Goal: Transaction & Acquisition: Download file/media

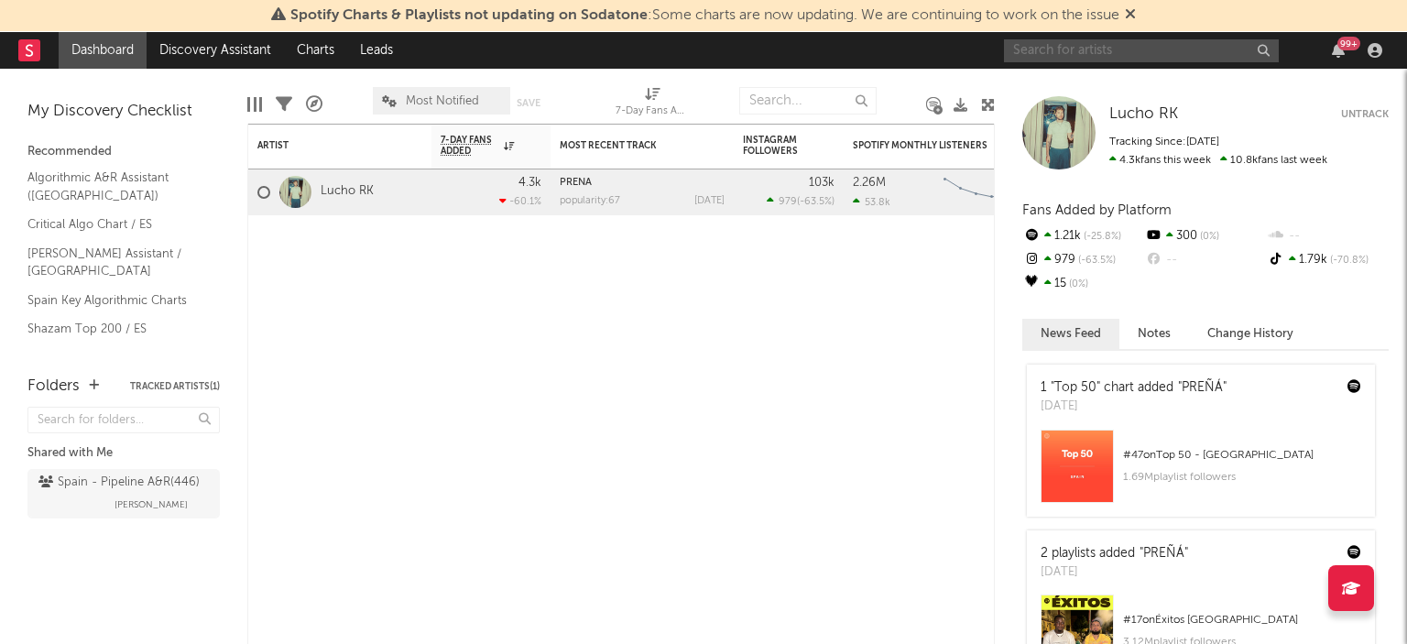
click at [1046, 44] on input "text" at bounding box center [1141, 50] width 275 height 23
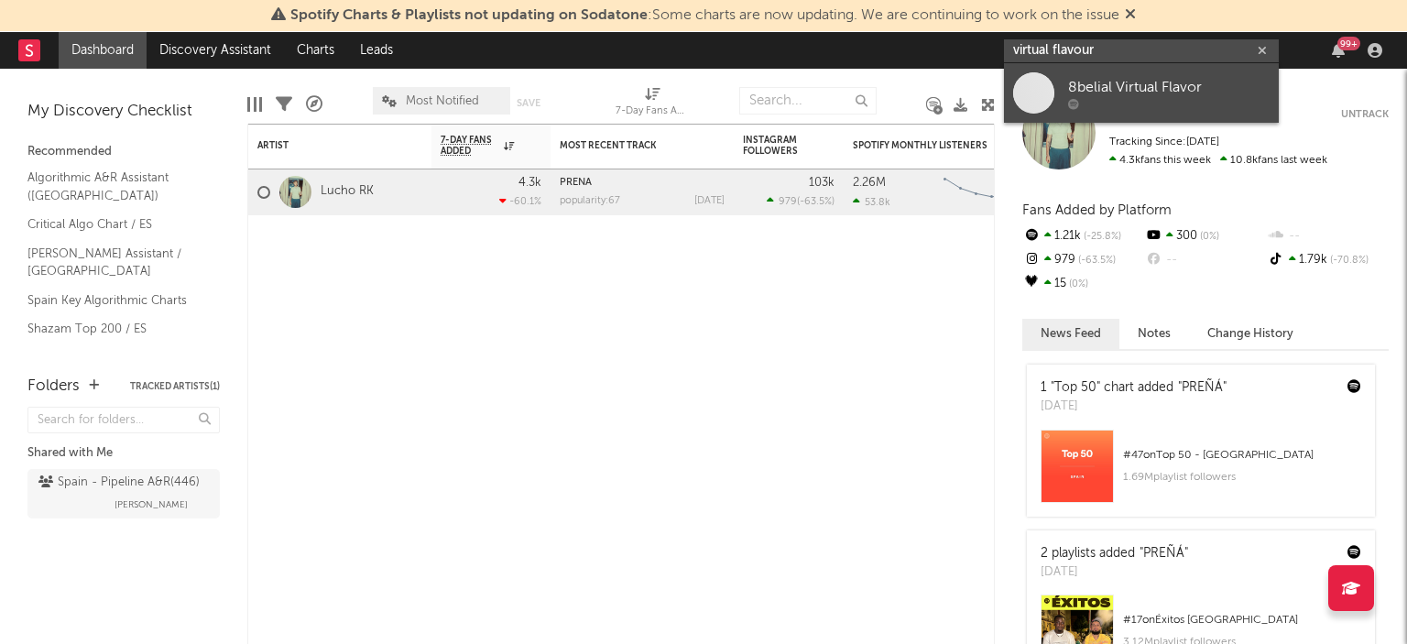
type input "virtual flavour"
click at [1152, 93] on div "8belial Virtual Flavor" at bounding box center [1168, 87] width 201 height 22
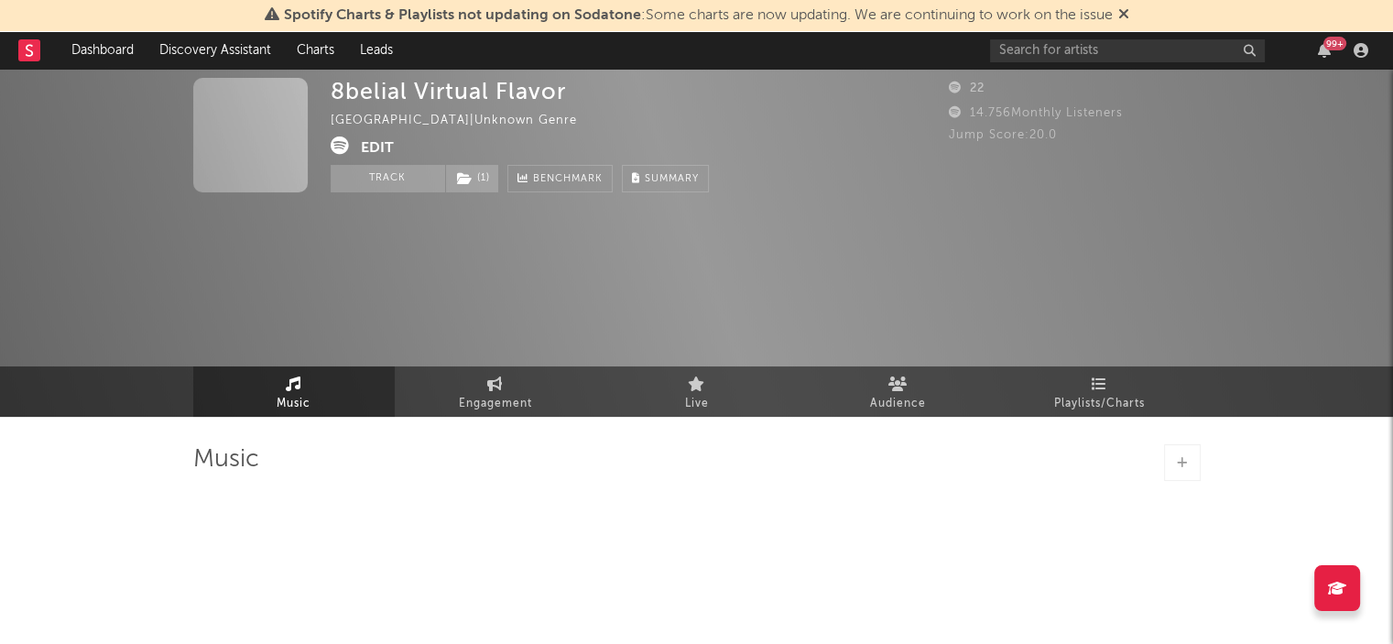
select select "1w"
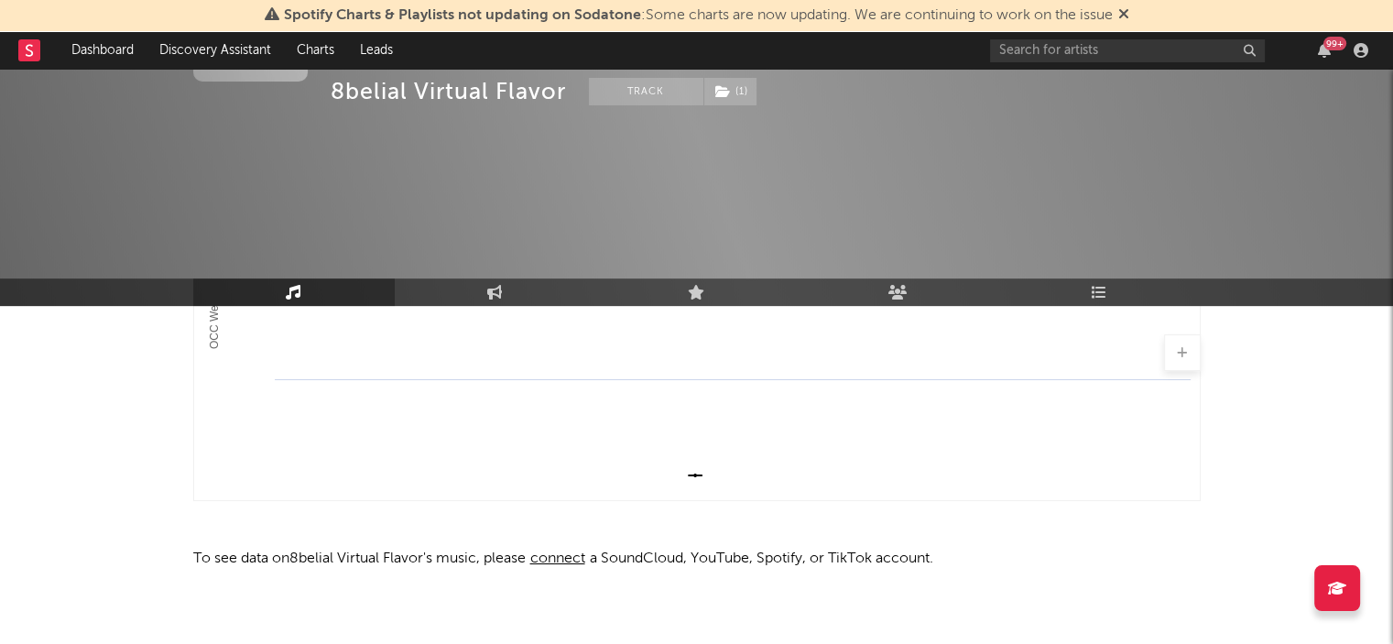
scroll to position [449, 0]
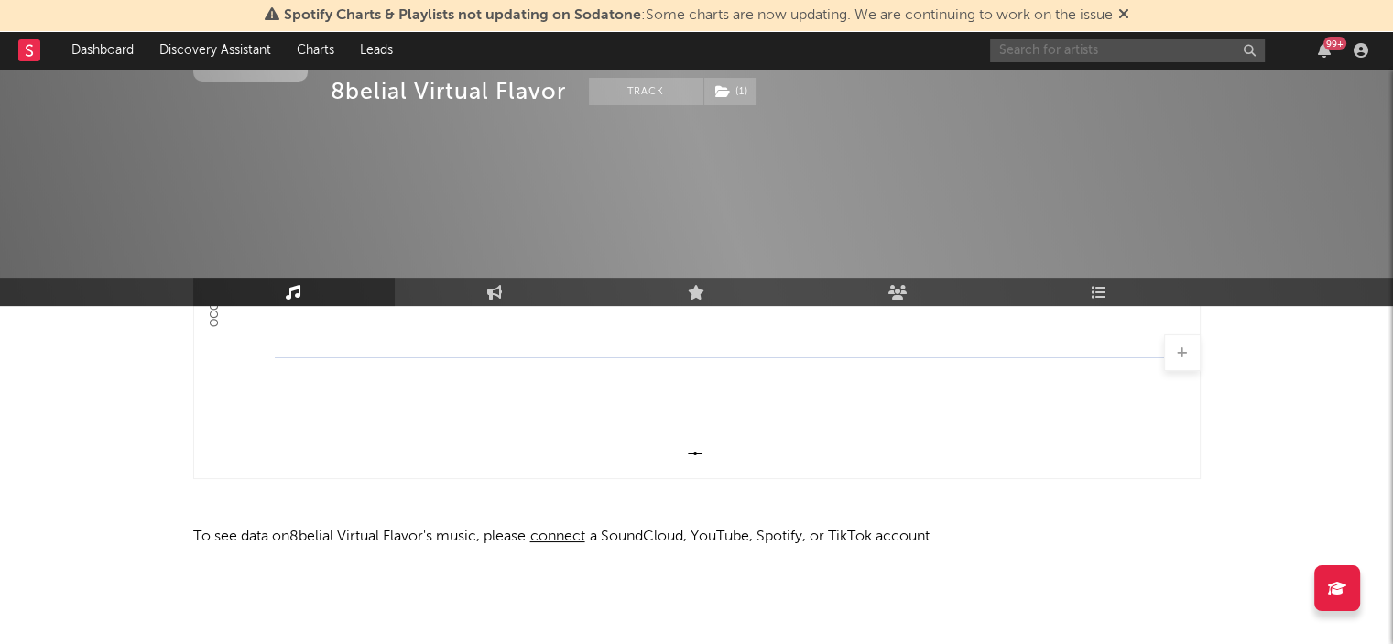
click at [1042, 49] on input "text" at bounding box center [1127, 50] width 275 height 23
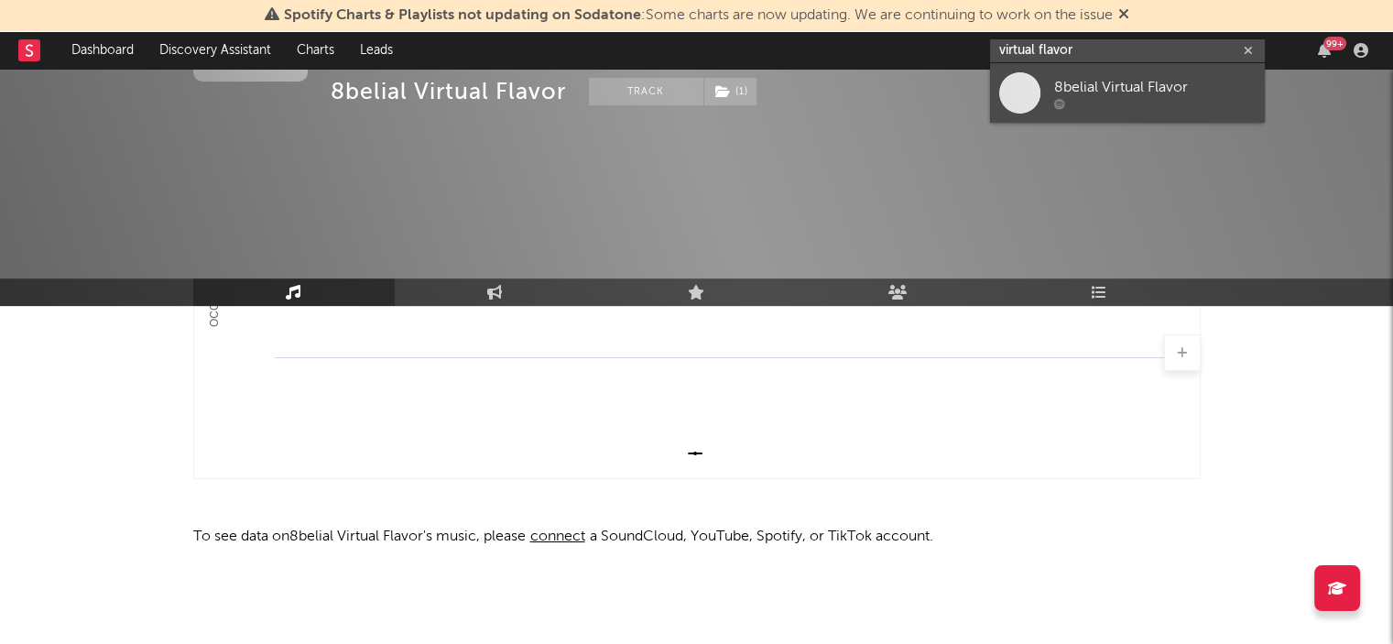
type input "virtual flavor"
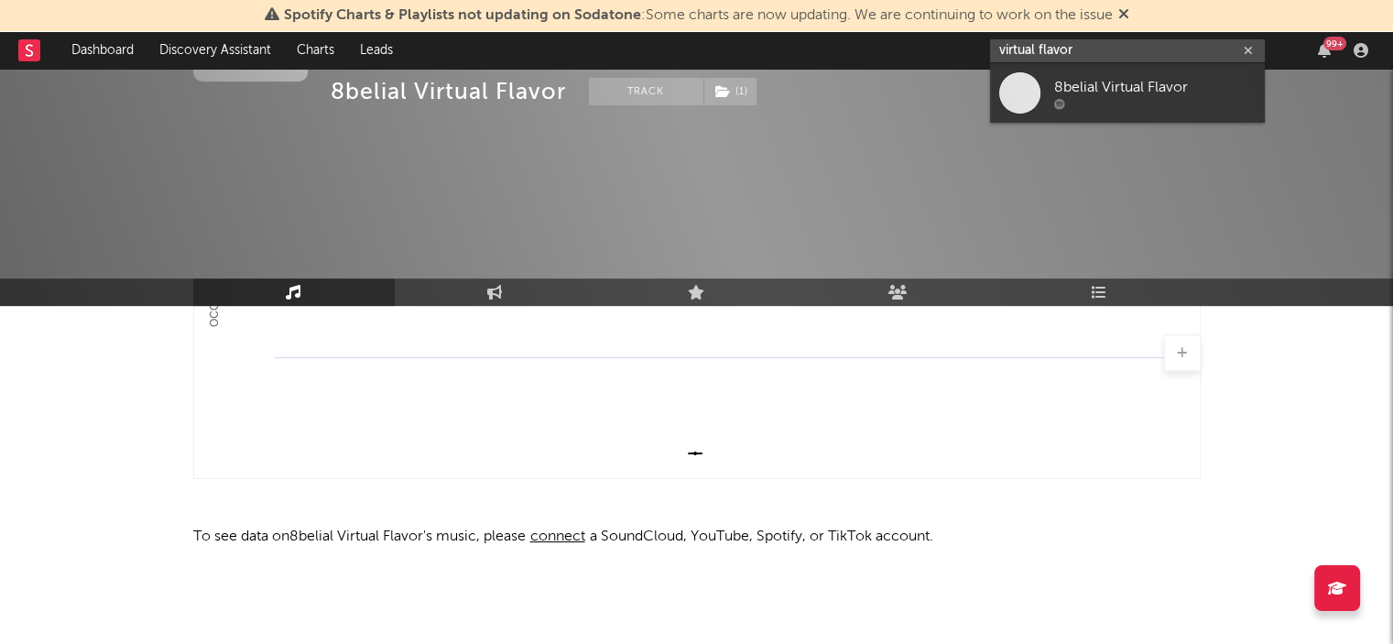
click at [1044, 51] on input "virtual flavor" at bounding box center [1127, 50] width 275 height 23
click at [1043, 51] on input "virtual flavor" at bounding box center [1127, 50] width 275 height 23
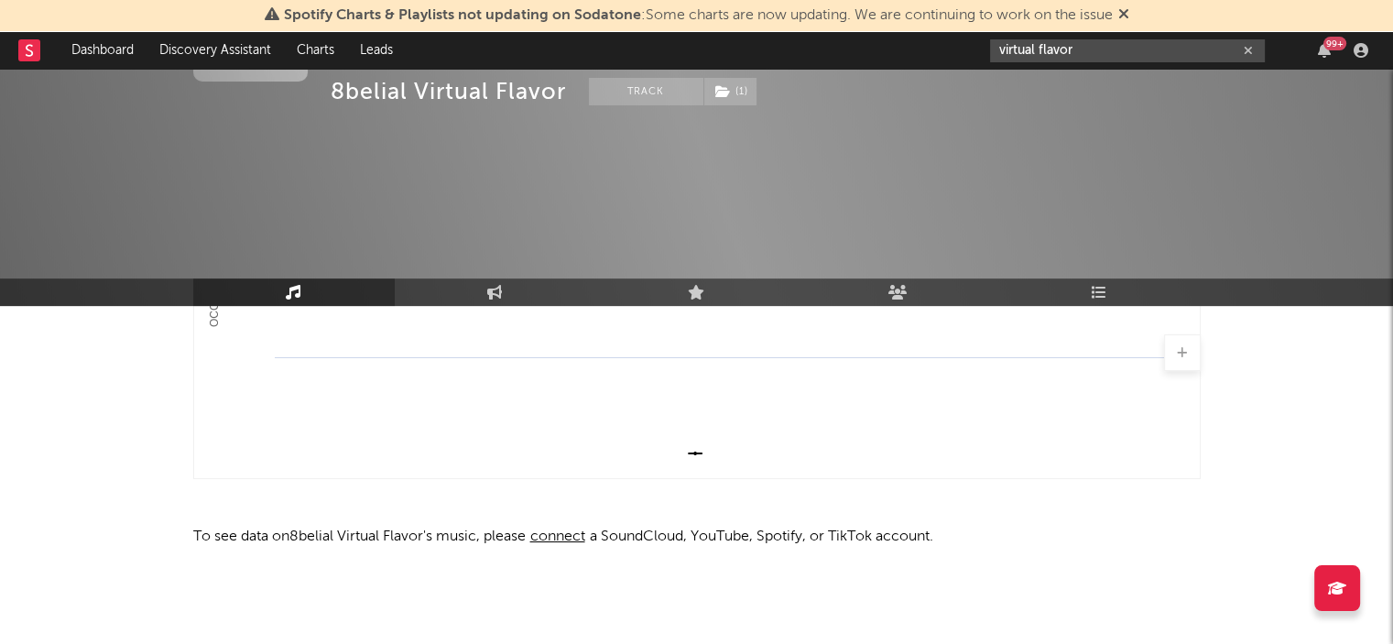
click at [1246, 45] on icon "button" at bounding box center [1248, 51] width 9 height 12
click at [1107, 48] on input "text" at bounding box center [1127, 50] width 275 height 23
type input "virtual fla"
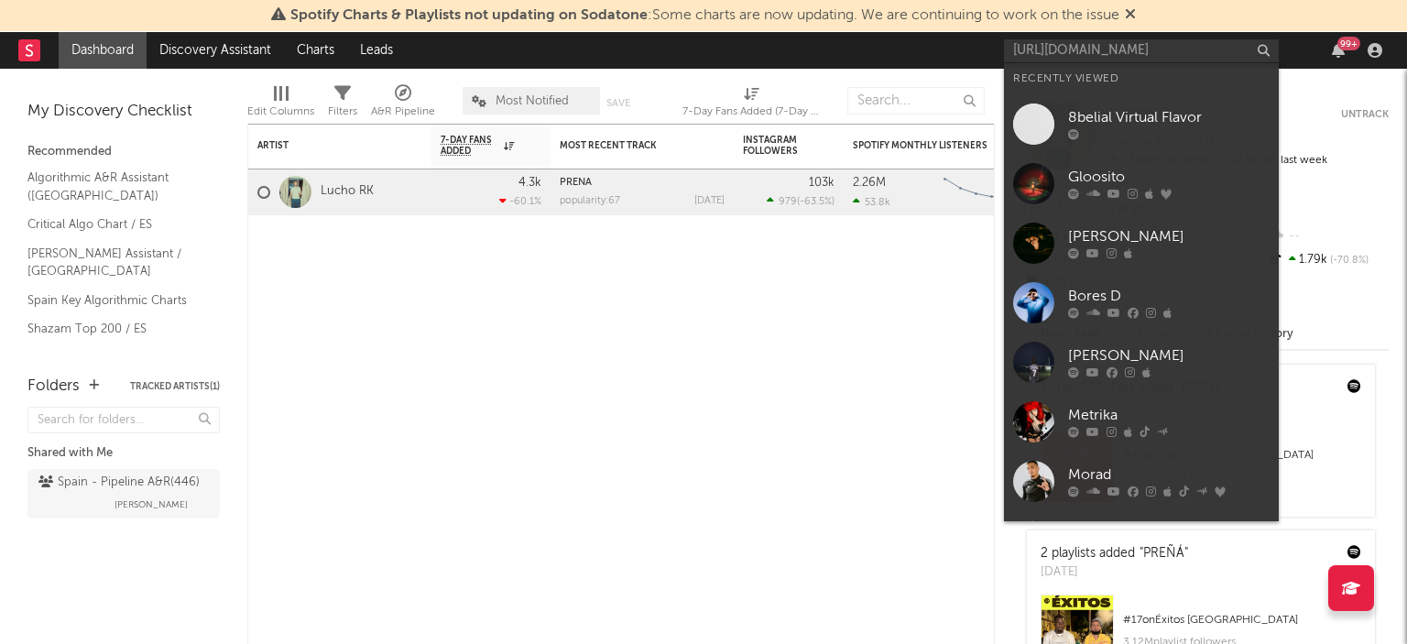
scroll to position [0, 343]
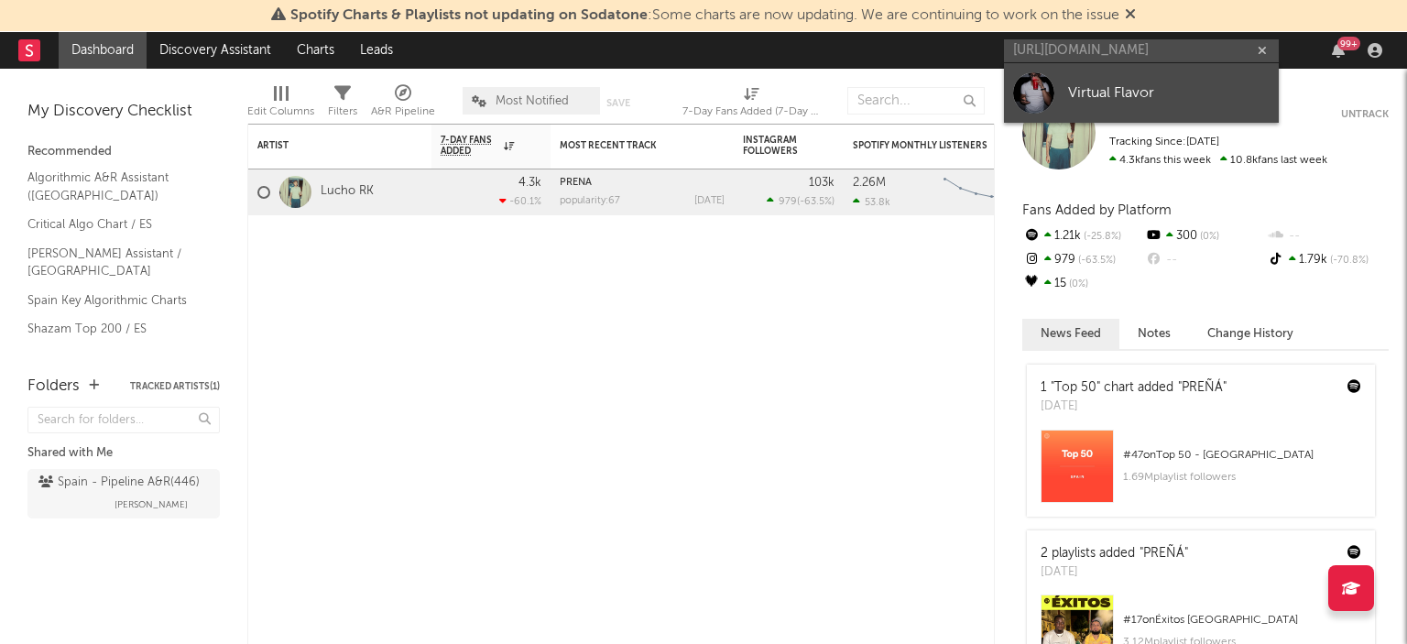
type input "[URL][DOMAIN_NAME]"
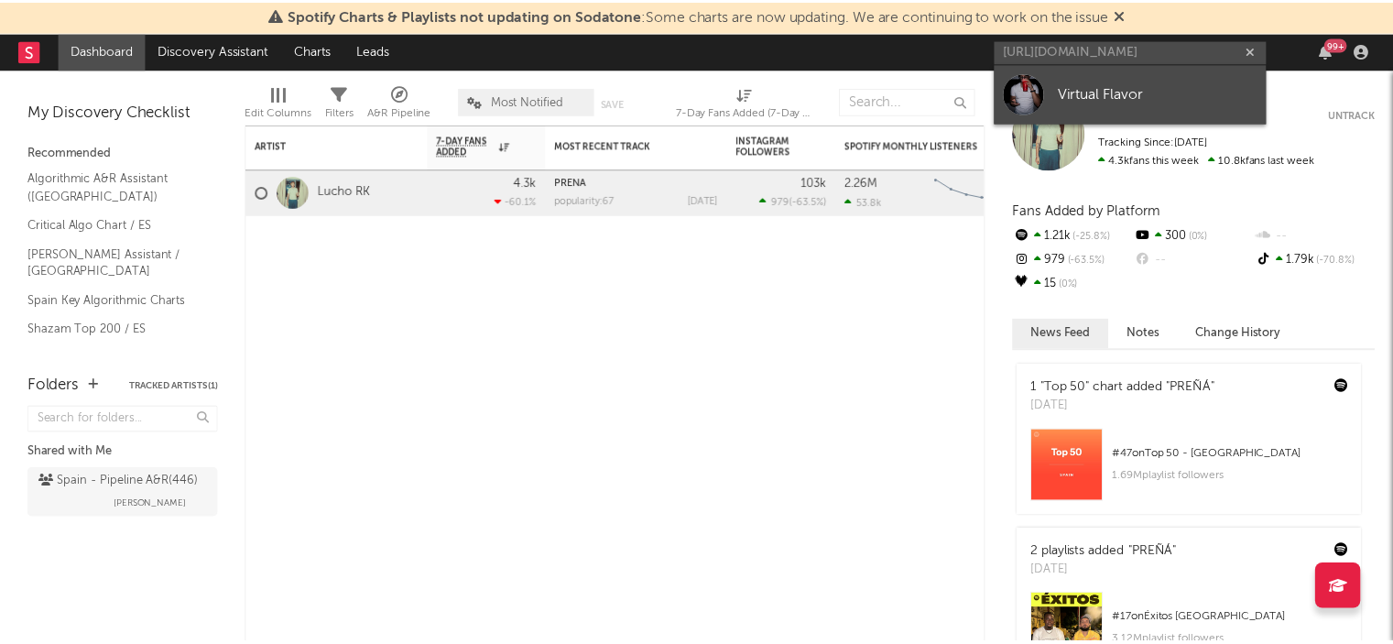
scroll to position [0, 0]
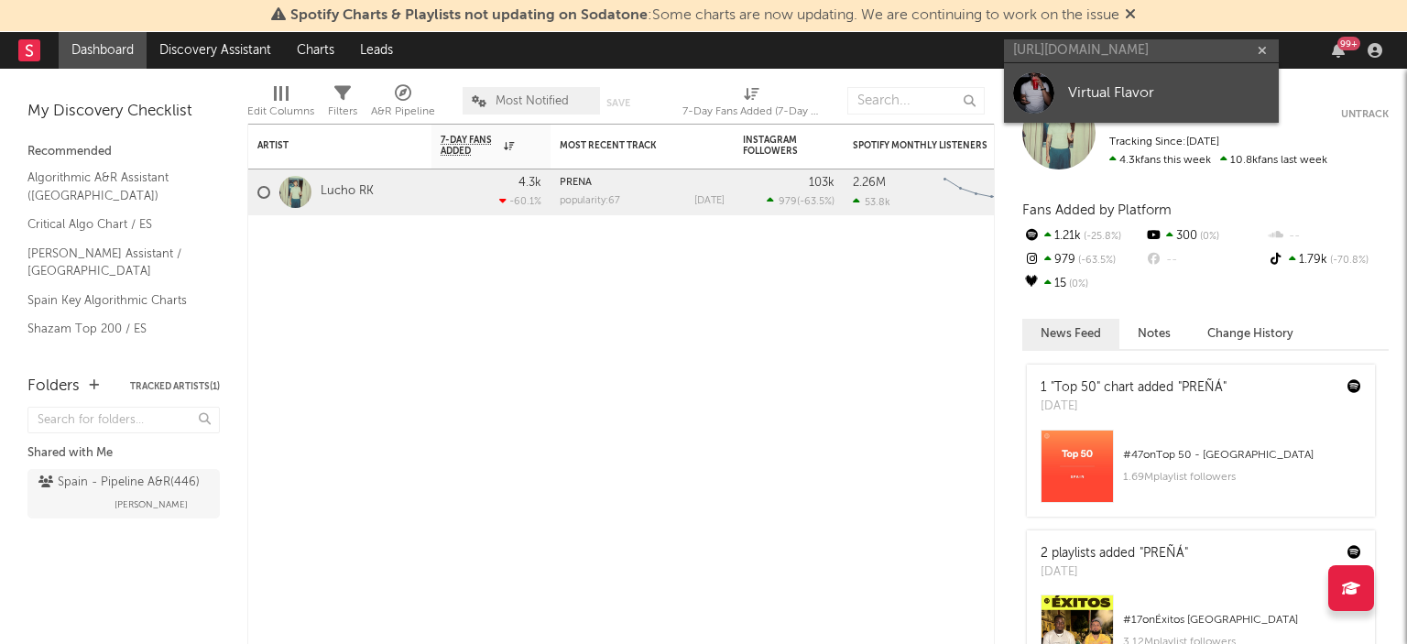
click at [1114, 94] on div "Virtual Flavor" at bounding box center [1168, 93] width 201 height 22
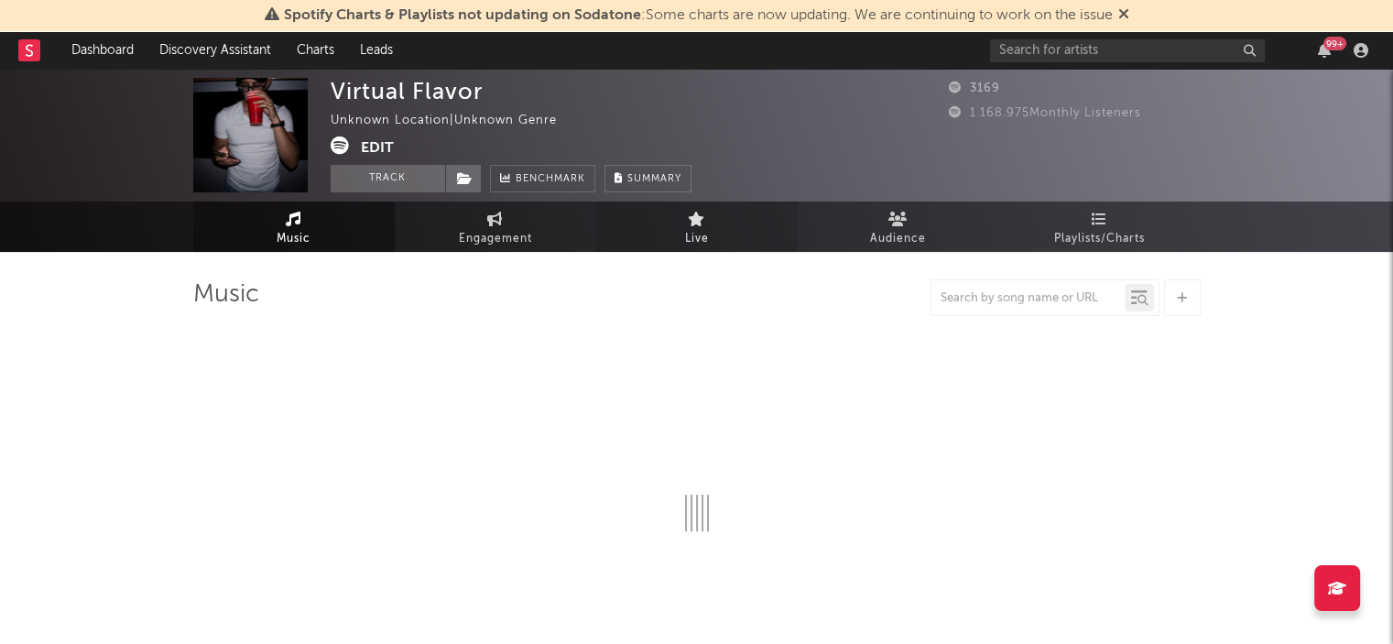
select select "1w"
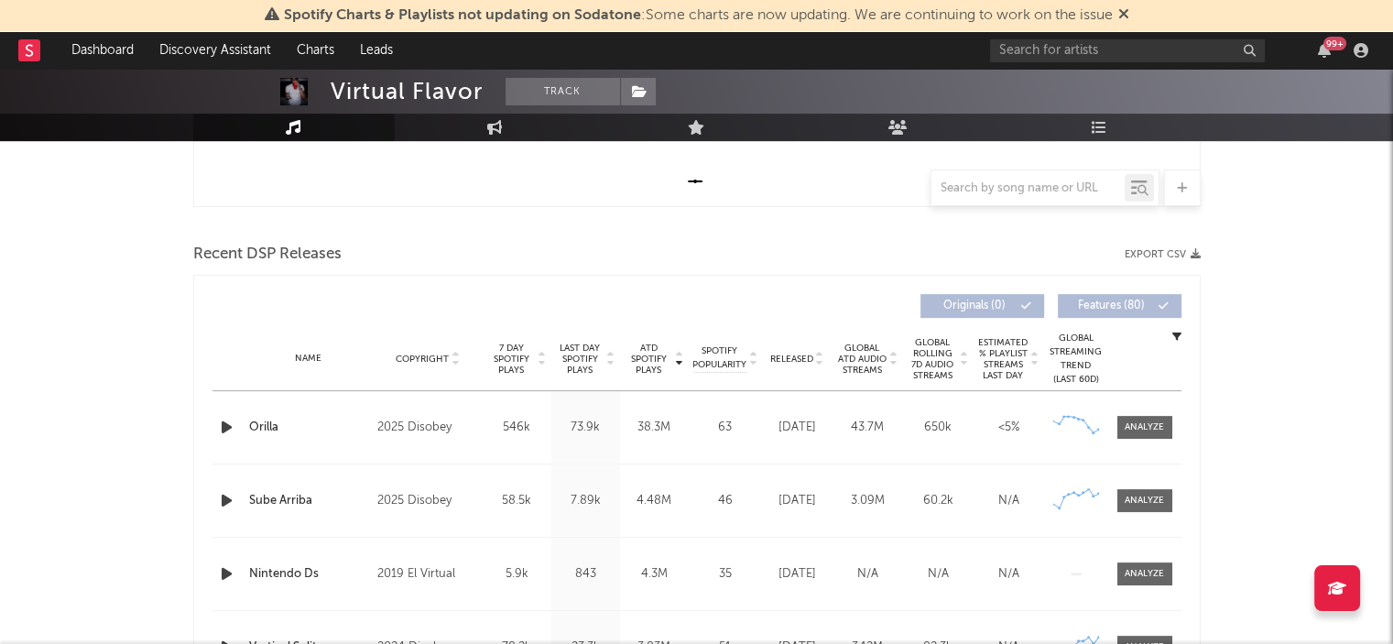
scroll to position [550, 0]
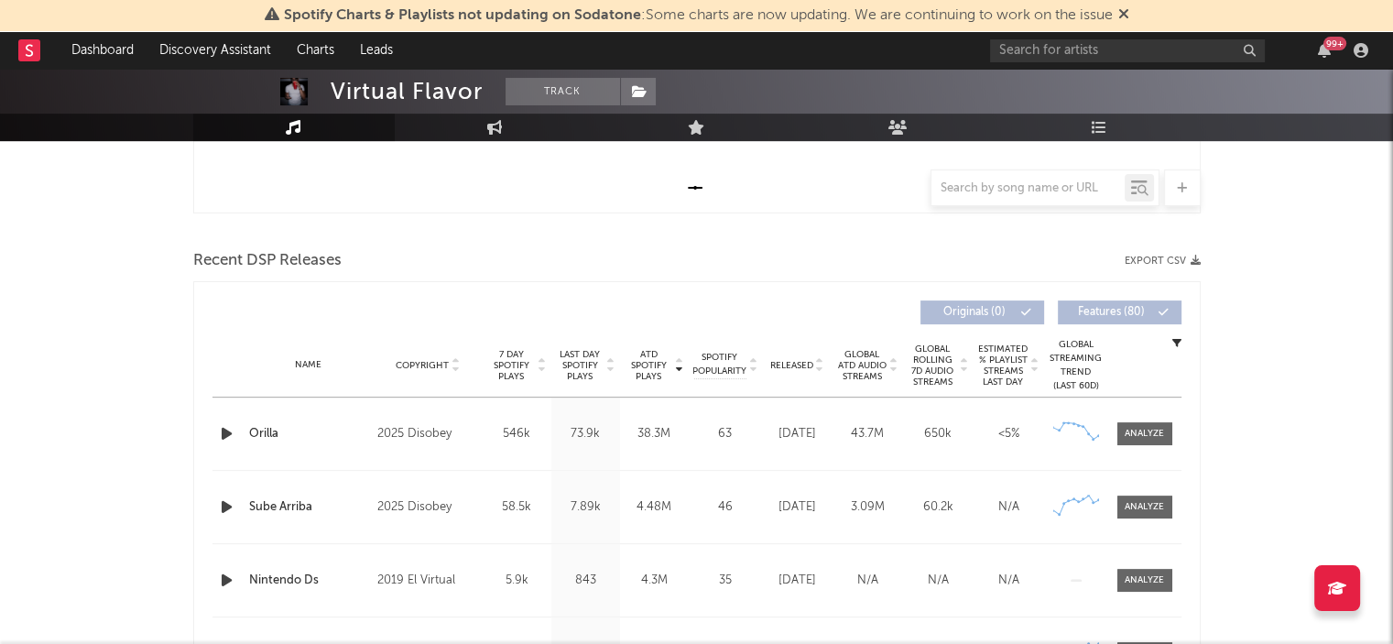
click at [1181, 261] on button "Export CSV" at bounding box center [1163, 261] width 76 height 11
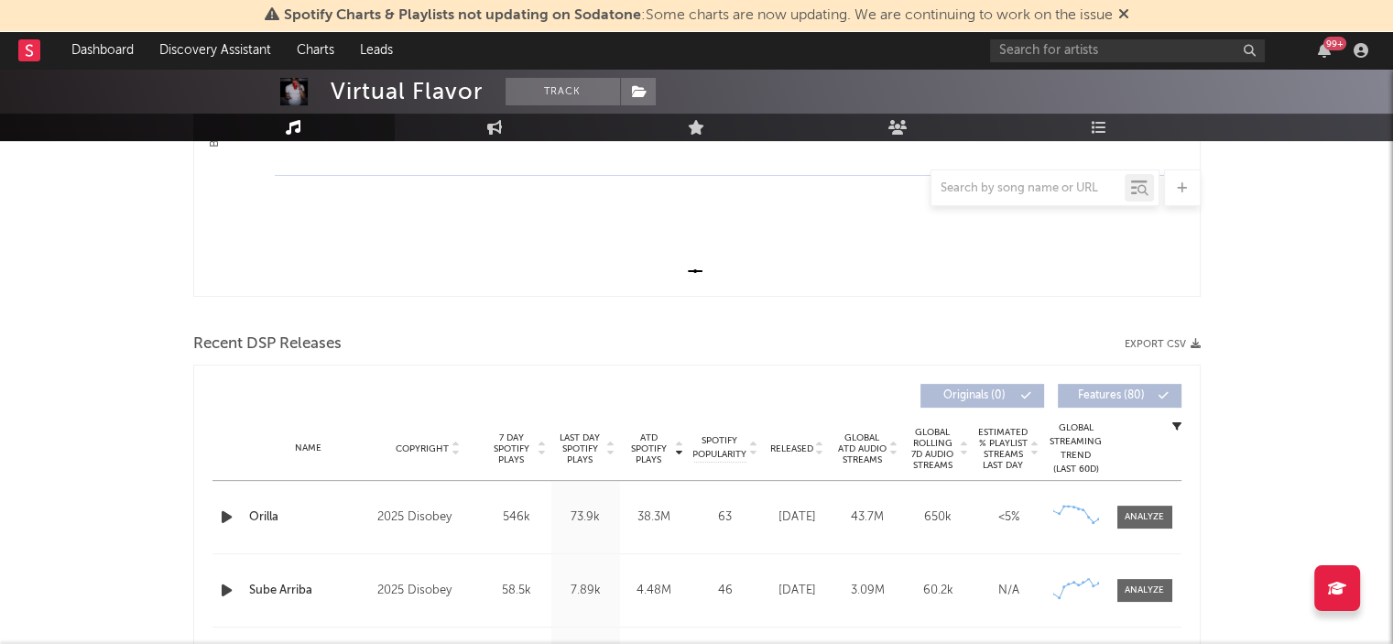
scroll to position [436, 0]
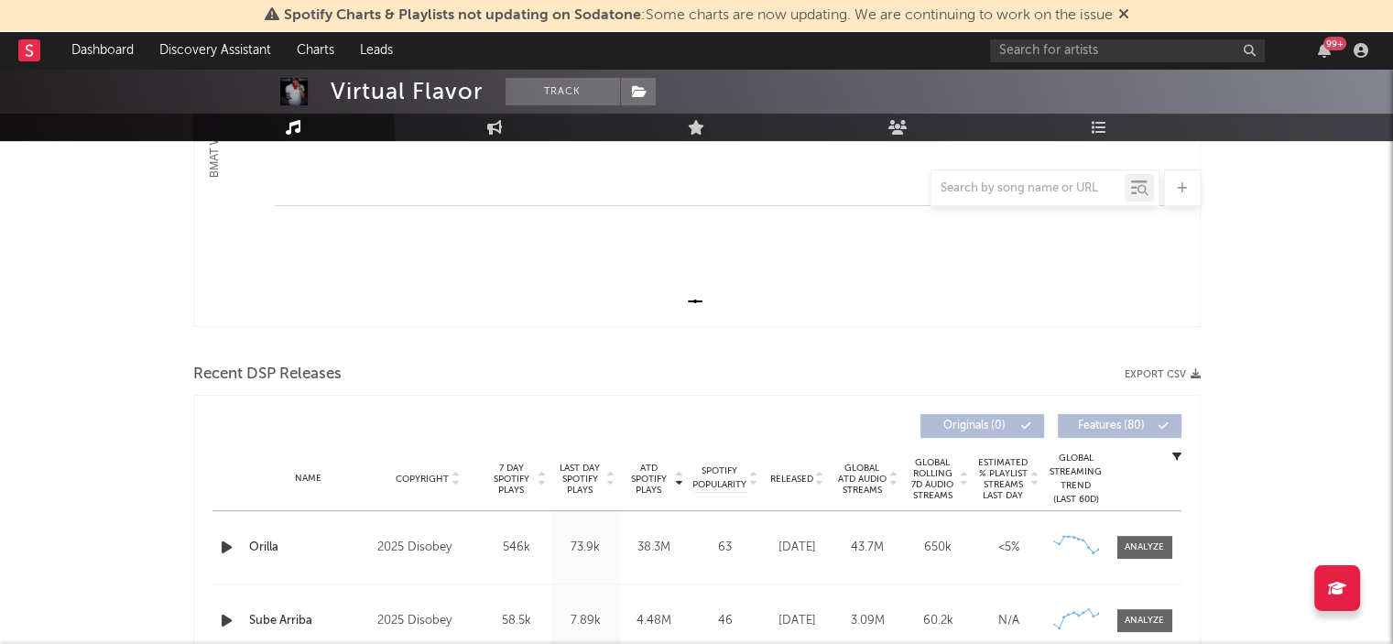
click at [1286, 253] on div "Virtual Flavor Track Unknown Location | Unknown Genre Edit Track Benchmark Summ…" at bounding box center [696, 322] width 1393 height 1378
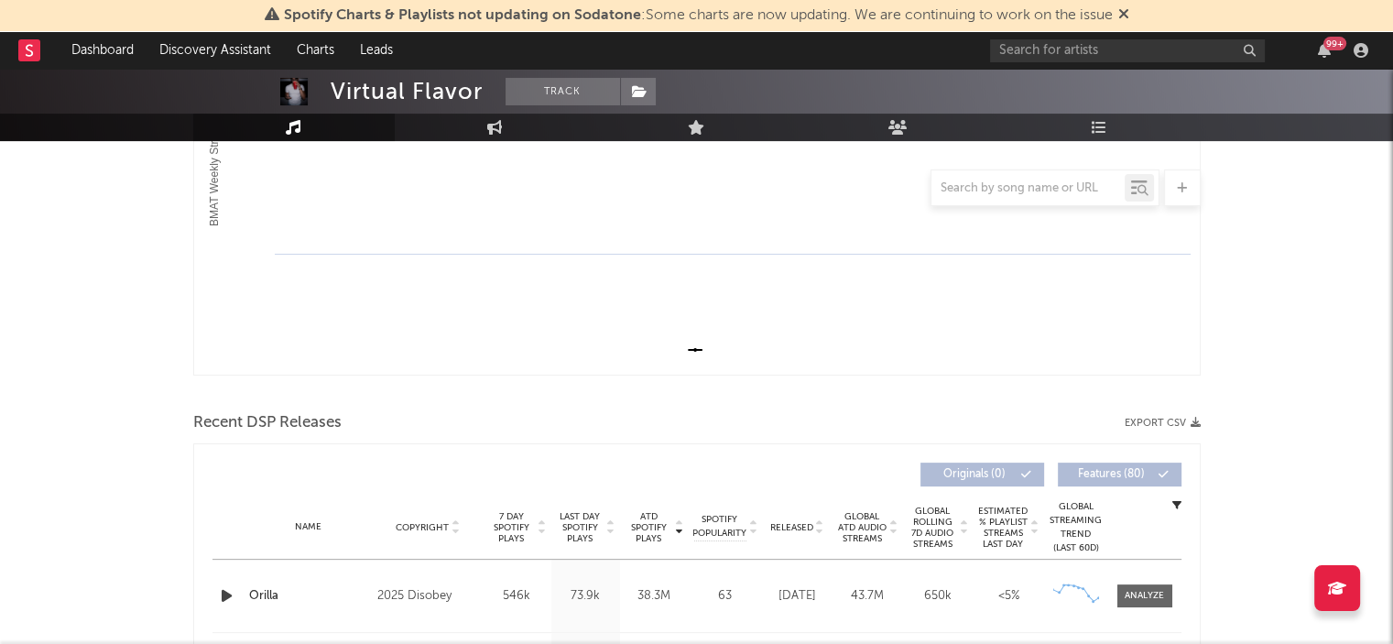
scroll to position [253, 0]
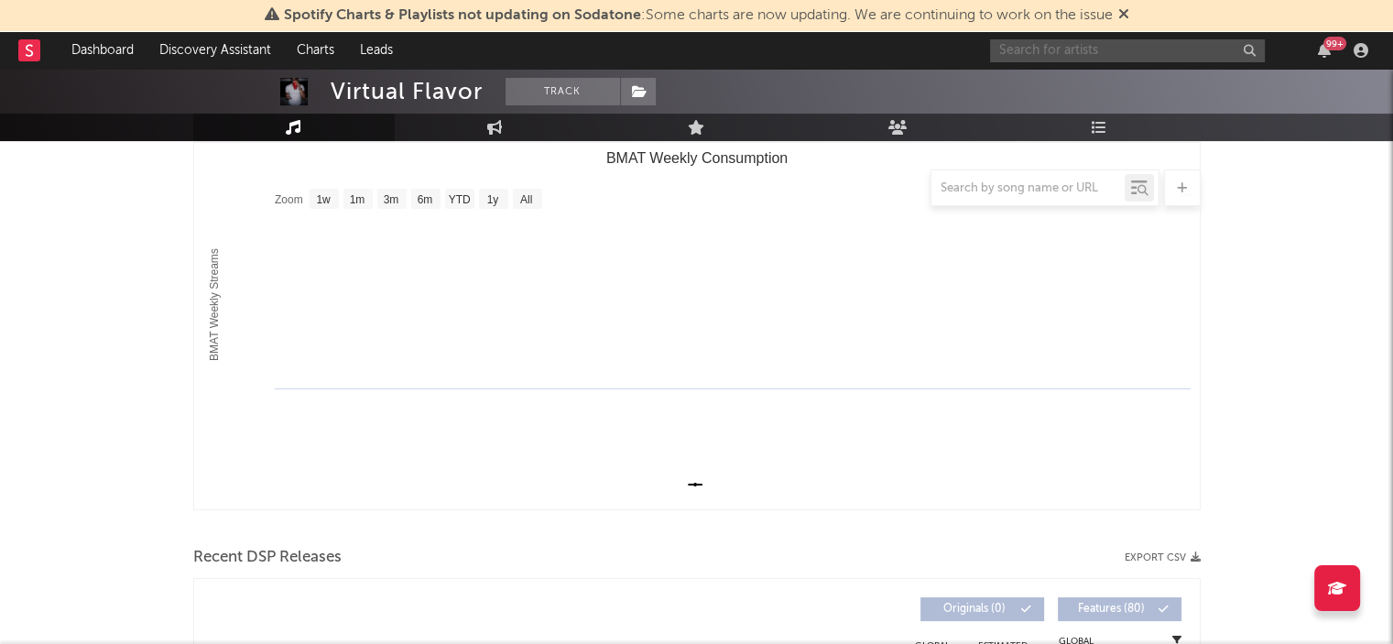
click at [1095, 49] on input "text" at bounding box center [1127, 50] width 275 height 23
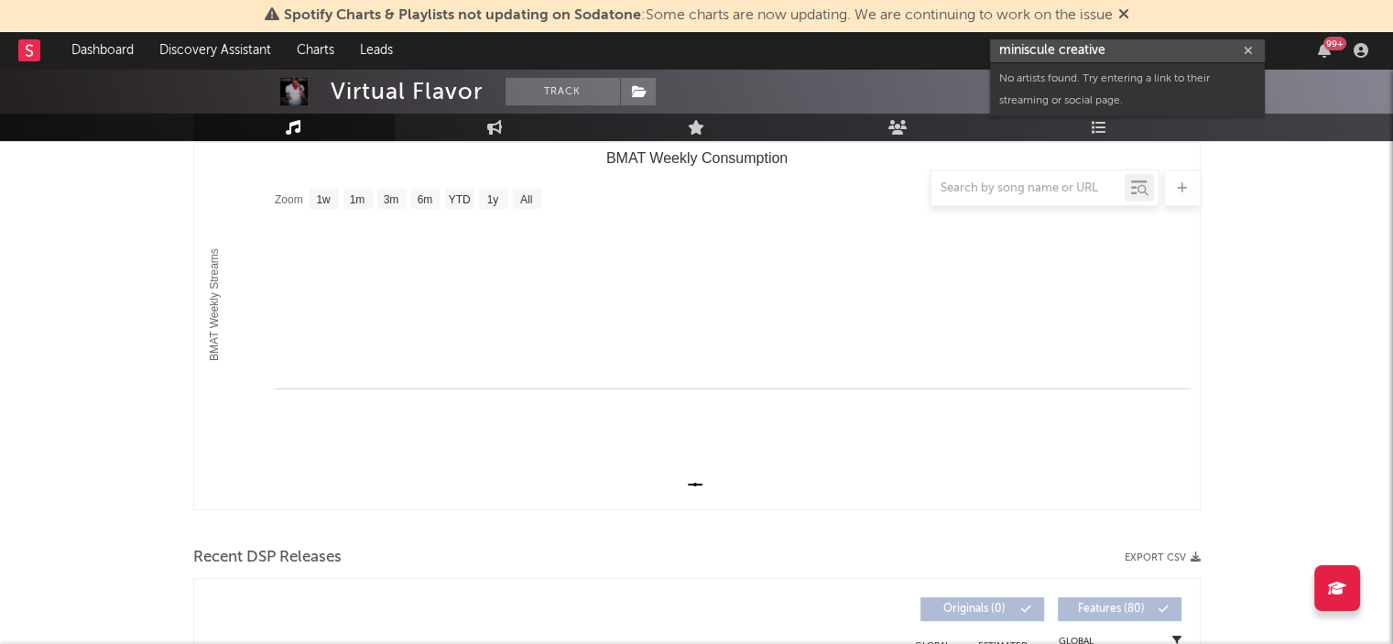
type input "miniscule creative"
